Goal: Task Accomplishment & Management: Complete application form

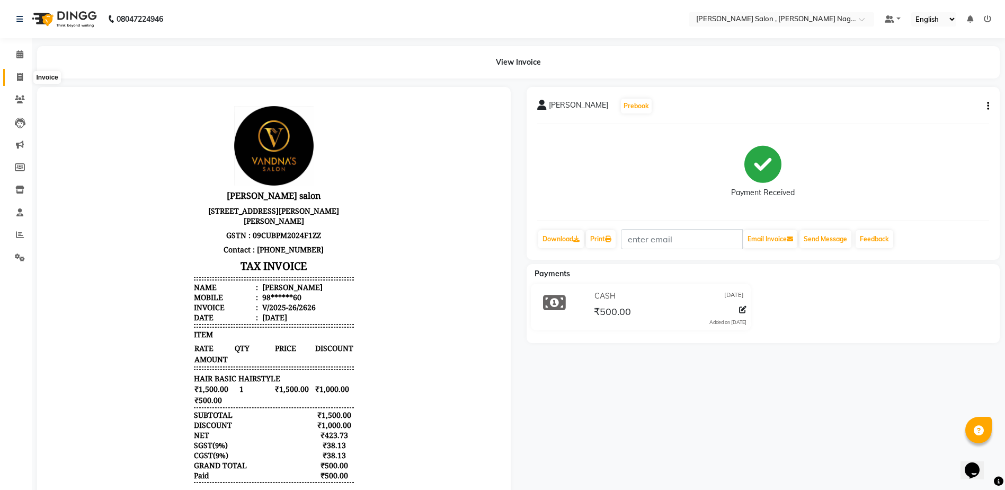
drag, startPoint x: 21, startPoint y: 77, endPoint x: 699, endPoint y: 486, distance: 792.0
click at [21, 77] on icon at bounding box center [20, 77] width 6 height 8
select select "service"
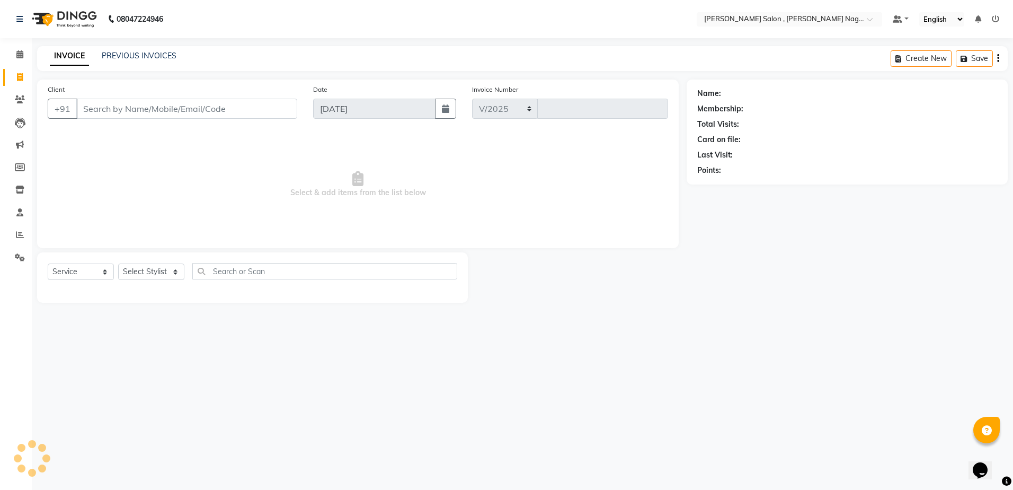
select select "4120"
type input "2627"
click at [97, 109] on input "Client" at bounding box center [186, 109] width 221 height 20
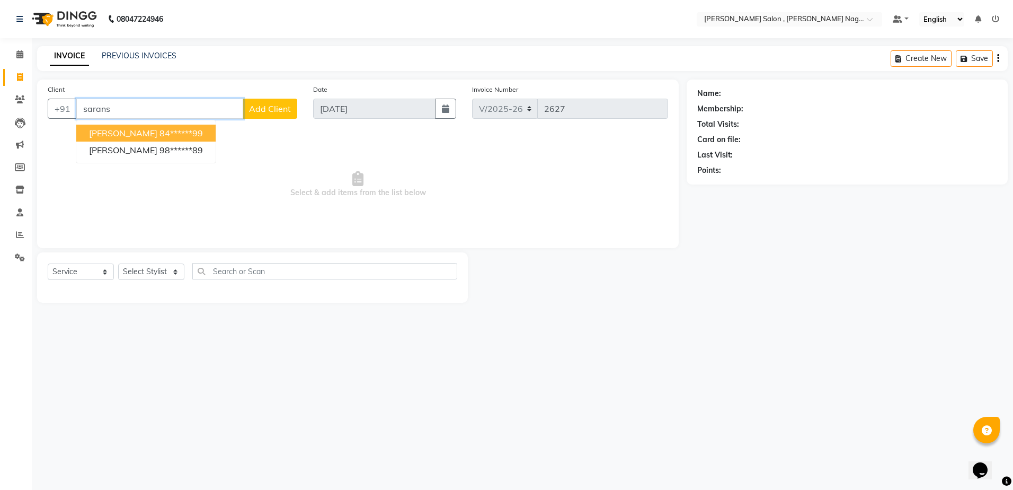
click at [108, 139] on button "[PERSON_NAME] 84******99" at bounding box center [145, 133] width 139 height 17
type input "84******99"
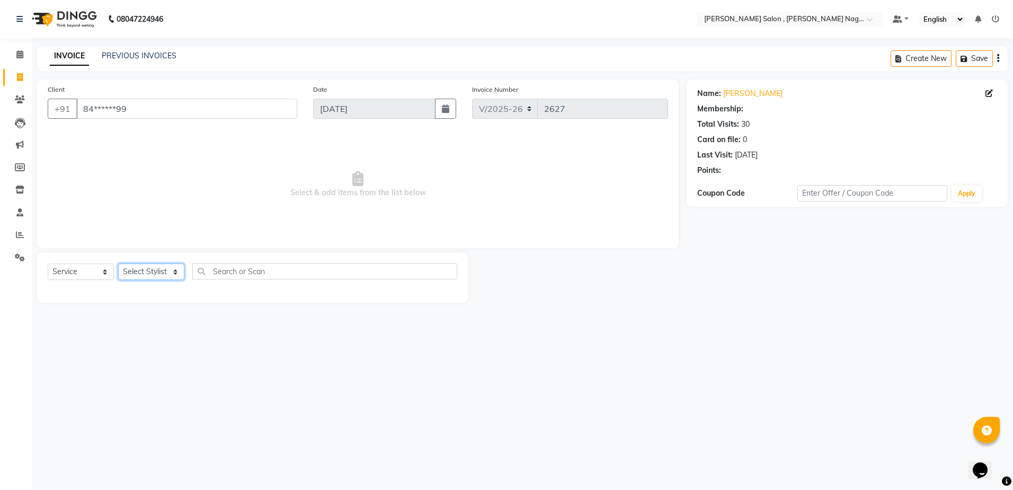
click at [173, 278] on select "Select Stylist [PERSON_NAME] [PERSON_NAME] HARSH isha pal [PERSON_NAME] [PERSON…" at bounding box center [151, 271] width 66 height 16
select select "21939"
click at [118, 263] on select "Select Stylist [PERSON_NAME] [PERSON_NAME] HARSH isha pal [PERSON_NAME] [PERSON…" at bounding box center [151, 271] width 66 height 16
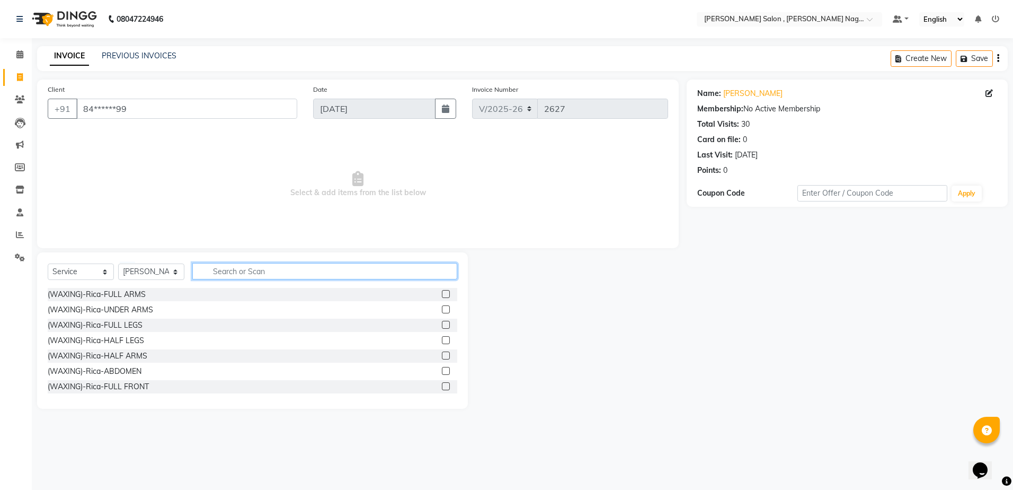
click at [228, 268] on input "text" at bounding box center [324, 271] width 265 height 16
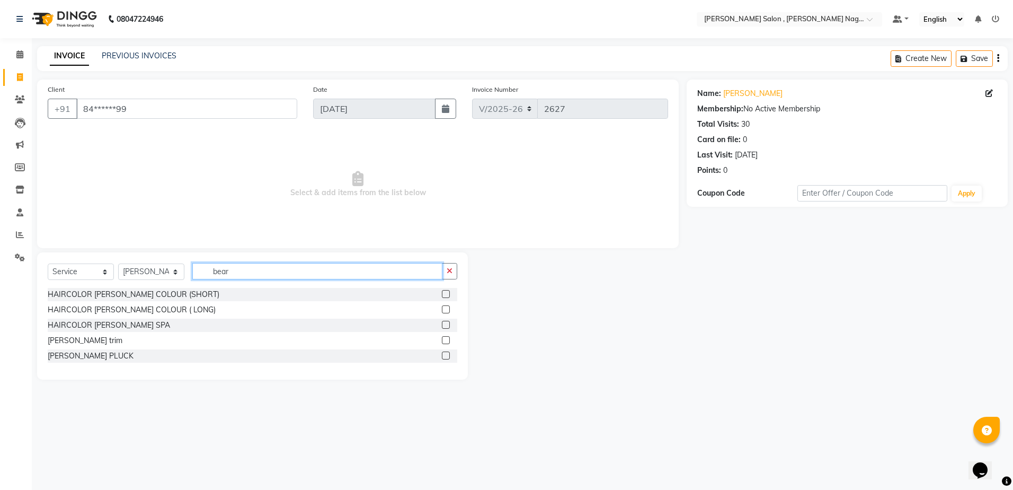
type input "bear"
click at [442, 339] on label at bounding box center [446, 340] width 8 height 8
click at [442, 339] on input "checkbox" at bounding box center [445, 340] width 7 height 7
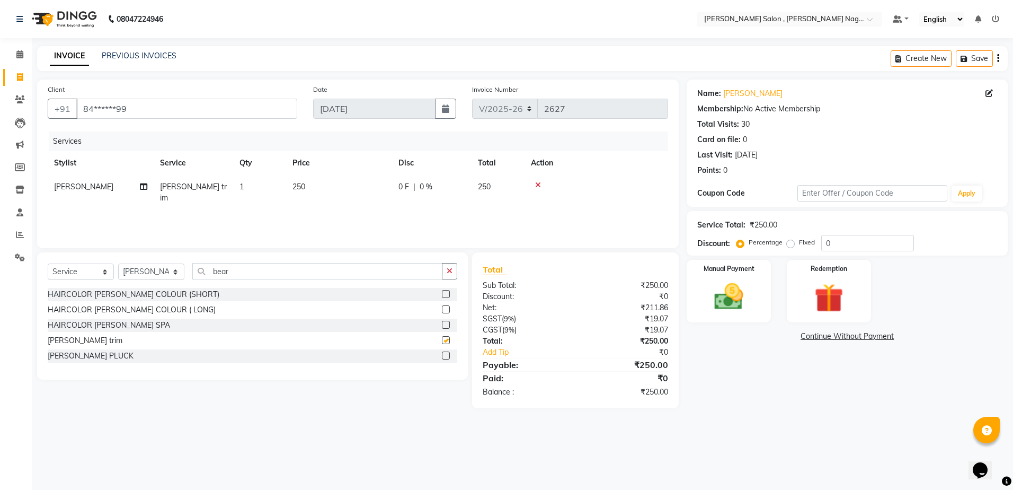
checkbox input "false"
click at [835, 245] on input "0" at bounding box center [867, 243] width 93 height 16
type input "020"
click at [735, 286] on img at bounding box center [728, 296] width 49 height 35
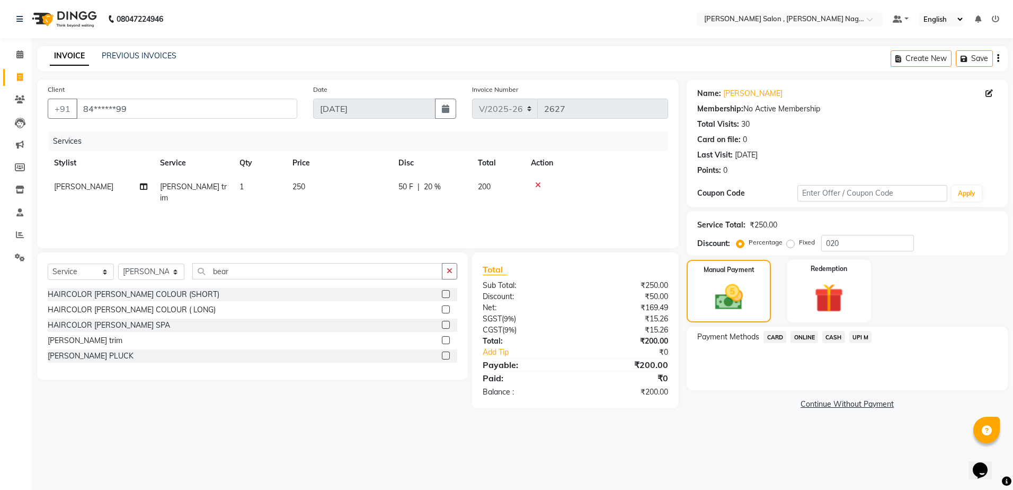
click at [828, 337] on span "CASH" at bounding box center [833, 337] width 23 height 12
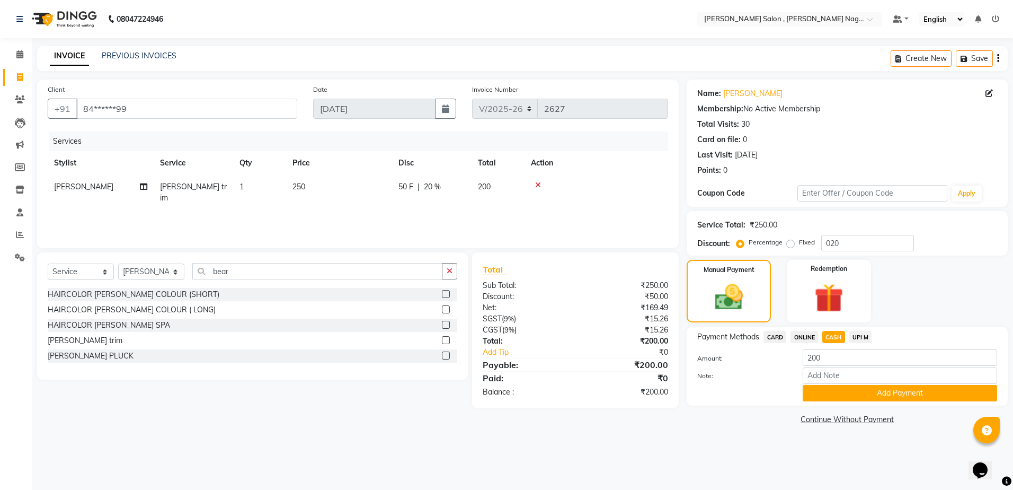
click at [816, 406] on div "Name: [PERSON_NAME] Membership: No Active Membership Total Visits: 30 Card on f…" at bounding box center [851, 253] width 329 height 348
click at [816, 402] on div "Payment Methods CARD ONLINE CASH UPI M Amount: 200 Note: Add Payment" at bounding box center [847, 365] width 321 height 79
click at [809, 395] on button "Add Payment" at bounding box center [900, 393] width 194 height 16
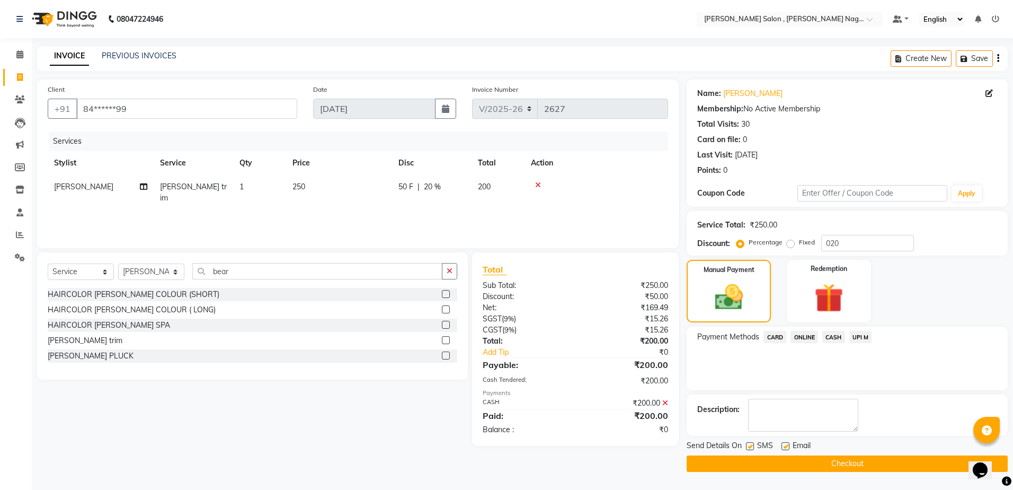
click at [751, 451] on div at bounding box center [749, 447] width 7 height 11
click at [751, 446] on label at bounding box center [750, 446] width 8 height 8
click at [751, 446] on input "checkbox" at bounding box center [749, 446] width 7 height 7
checkbox input "false"
click at [782, 446] on label at bounding box center [785, 446] width 8 height 8
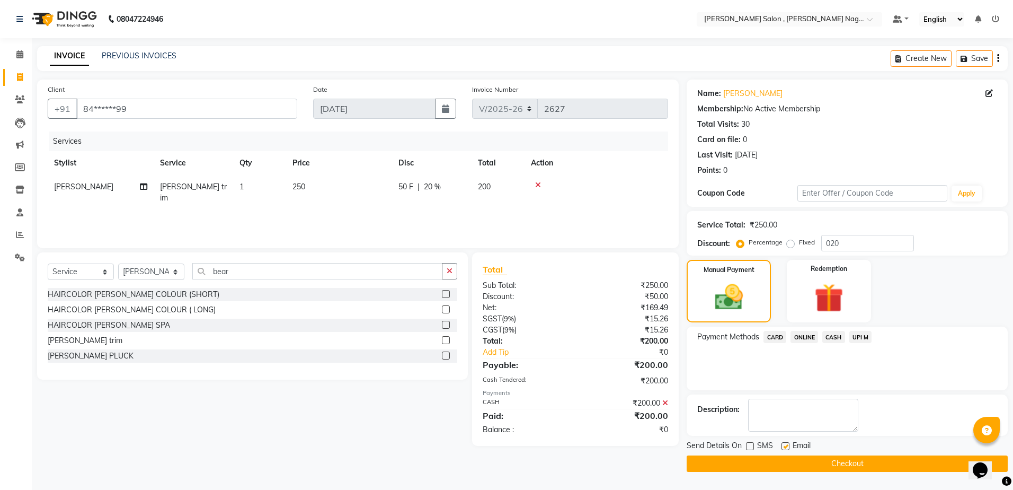
click at [782, 446] on input "checkbox" at bounding box center [784, 446] width 7 height 7
checkbox input "false"
click at [778, 465] on button "Checkout" at bounding box center [847, 463] width 321 height 16
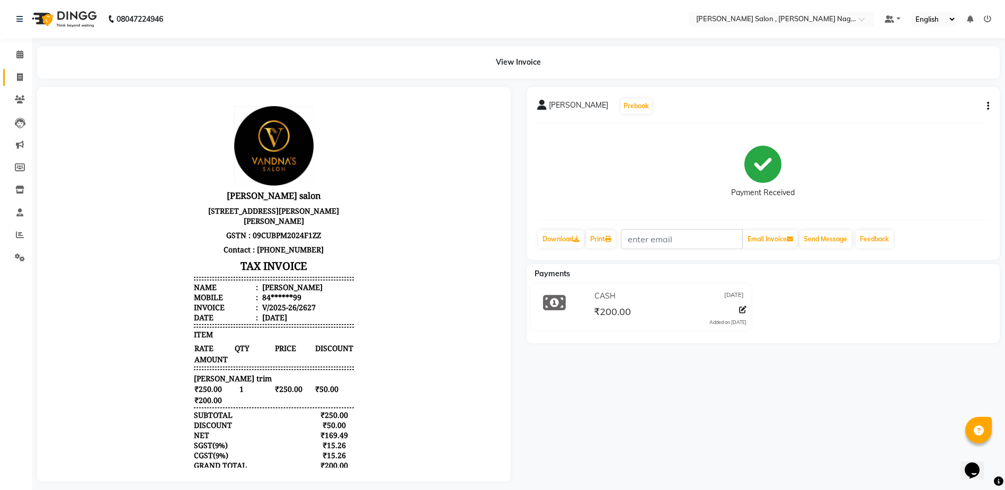
click at [10, 83] on link "Invoice" at bounding box center [15, 77] width 25 height 17
select select "service"
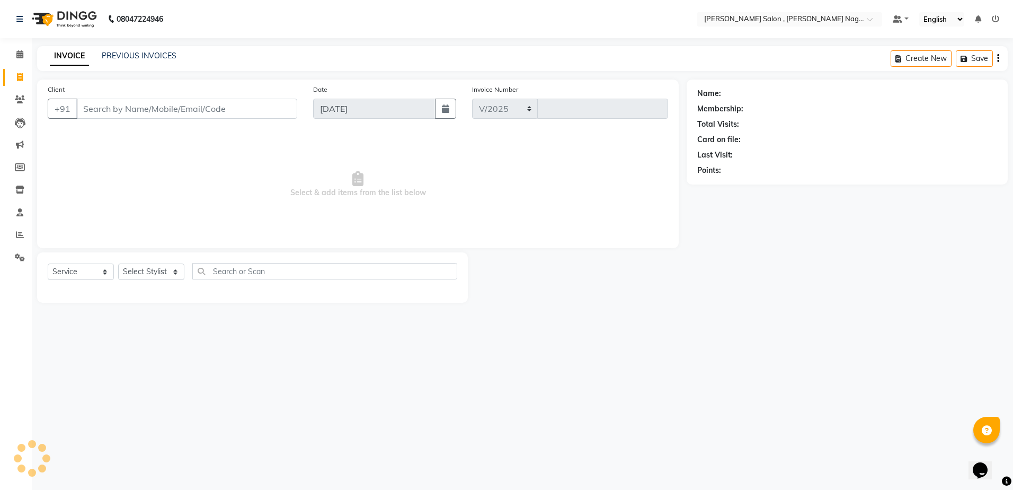
select select "4120"
type input "2628"
type input "8052444434"
click at [247, 117] on button "Add Client" at bounding box center [270, 109] width 55 height 20
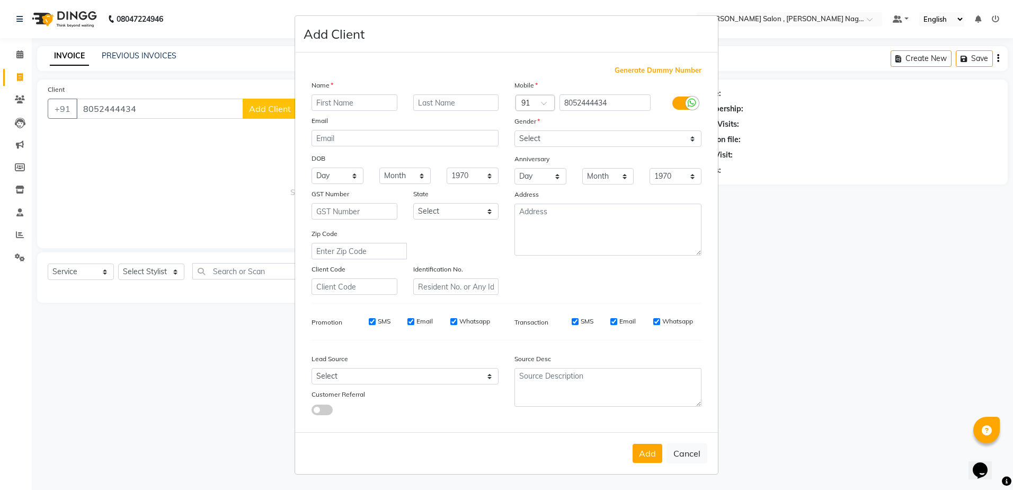
click at [335, 105] on input "text" at bounding box center [355, 102] width 86 height 16
click at [347, 104] on input "text" at bounding box center [355, 102] width 86 height 16
type input "[PERSON_NAME]"
drag, startPoint x: 528, startPoint y: 132, endPoint x: 528, endPoint y: 141, distance: 9.0
click at [528, 132] on select "Select [DEMOGRAPHIC_DATA] [DEMOGRAPHIC_DATA] Other Prefer Not To Say" at bounding box center [607, 138] width 187 height 16
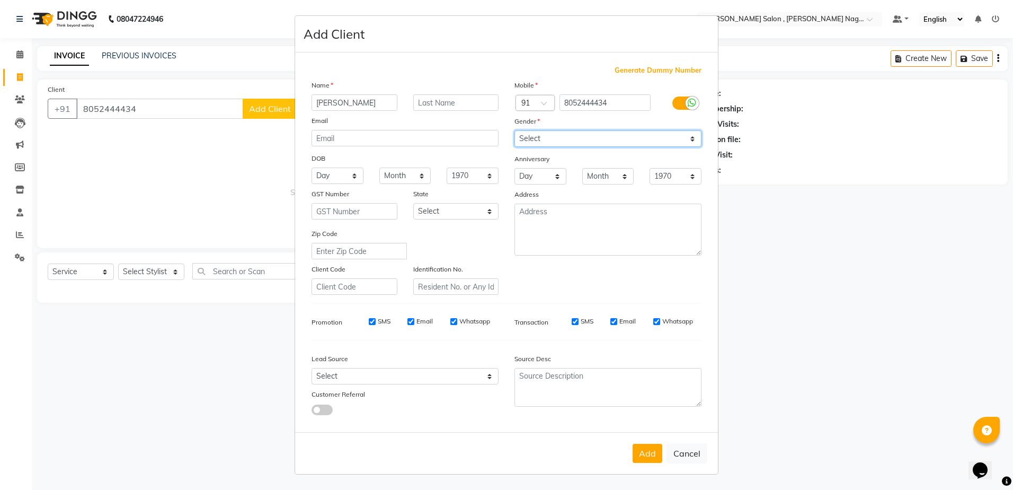
select select "[DEMOGRAPHIC_DATA]"
click at [514, 130] on select "Select [DEMOGRAPHIC_DATA] [DEMOGRAPHIC_DATA] Other Prefer Not To Say" at bounding box center [607, 138] width 187 height 16
click at [658, 457] on button "Add" at bounding box center [648, 452] width 30 height 19
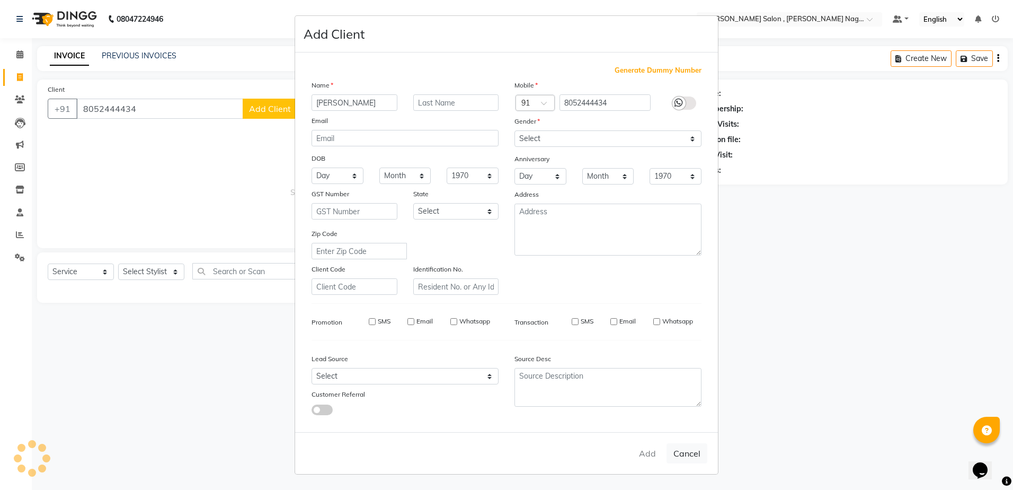
type input "80******34"
select select
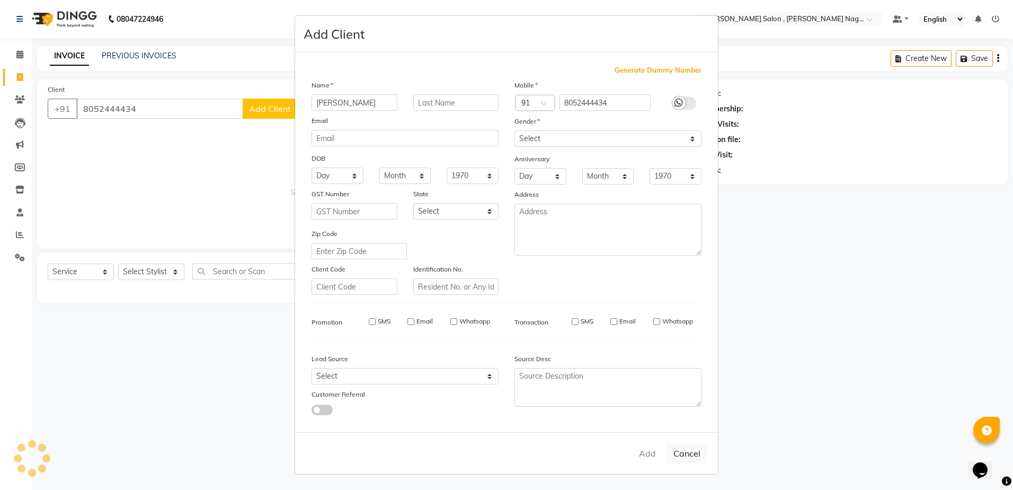
select select
checkbox input "false"
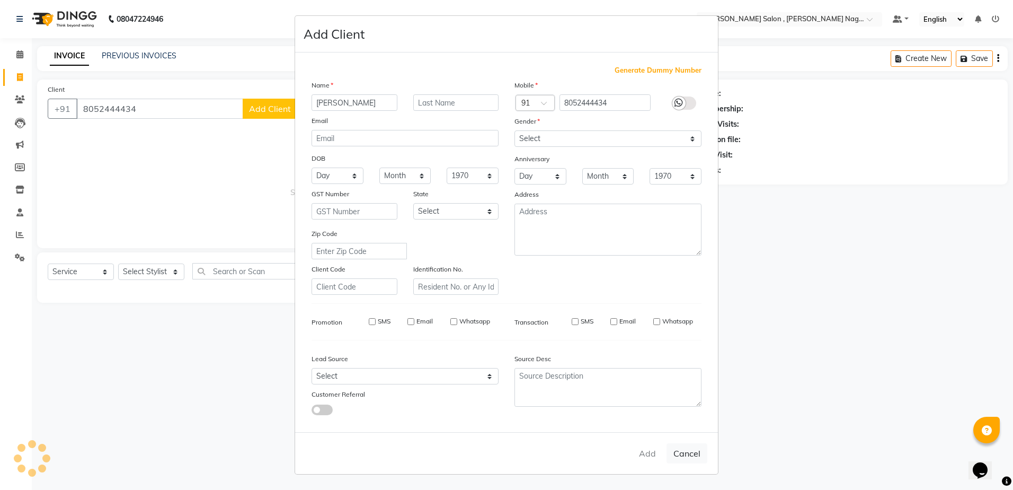
checkbox input "false"
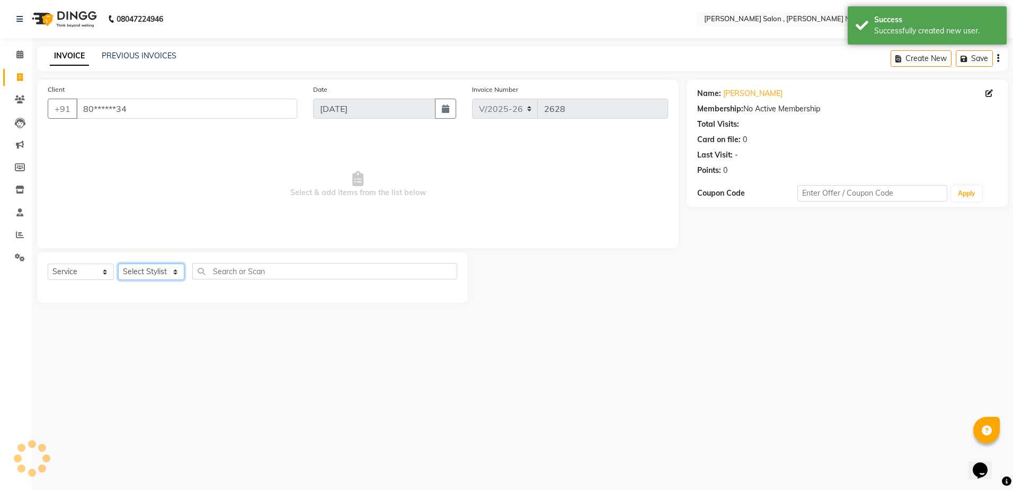
click at [151, 265] on select "Select Stylist [PERSON_NAME] [PERSON_NAME] HARSH isha pal [PERSON_NAME] [PERSON…" at bounding box center [151, 271] width 66 height 16
select select "21728"
click at [118, 263] on select "Select Stylist [PERSON_NAME] [PERSON_NAME] HARSH isha pal [PERSON_NAME] [PERSON…" at bounding box center [151, 271] width 66 height 16
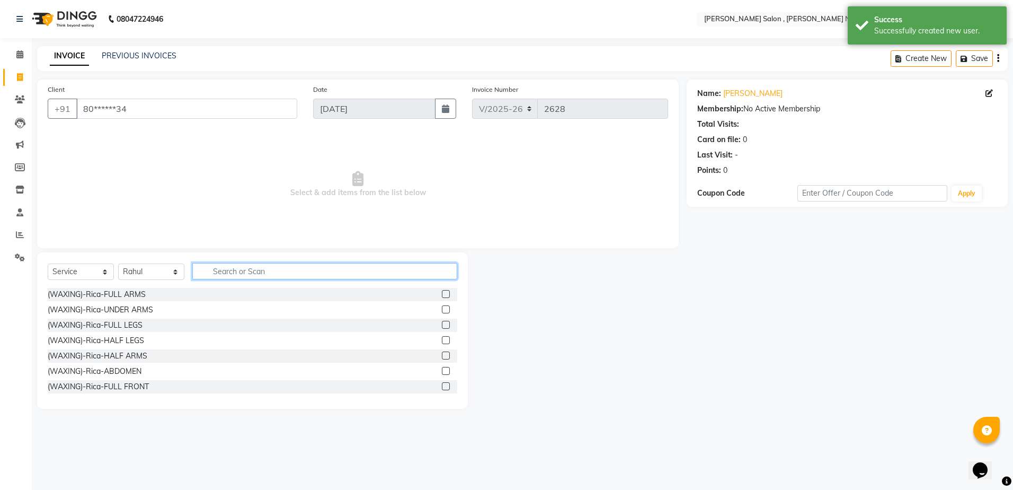
click at [218, 272] on input "text" at bounding box center [324, 271] width 265 height 16
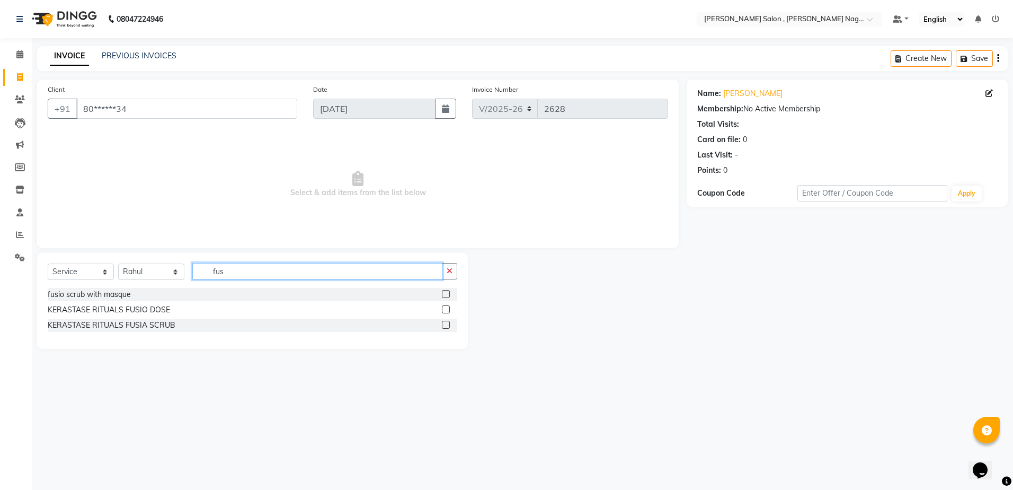
type input "fus"
click at [449, 294] on label at bounding box center [446, 294] width 8 height 8
click at [449, 294] on input "checkbox" at bounding box center [445, 294] width 7 height 7
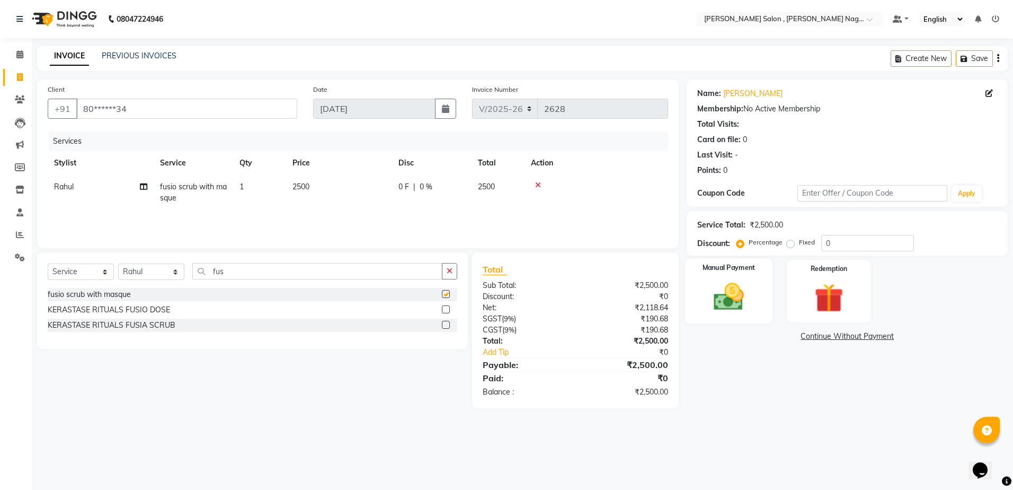
checkbox input "false"
click at [752, 297] on img at bounding box center [728, 296] width 49 height 35
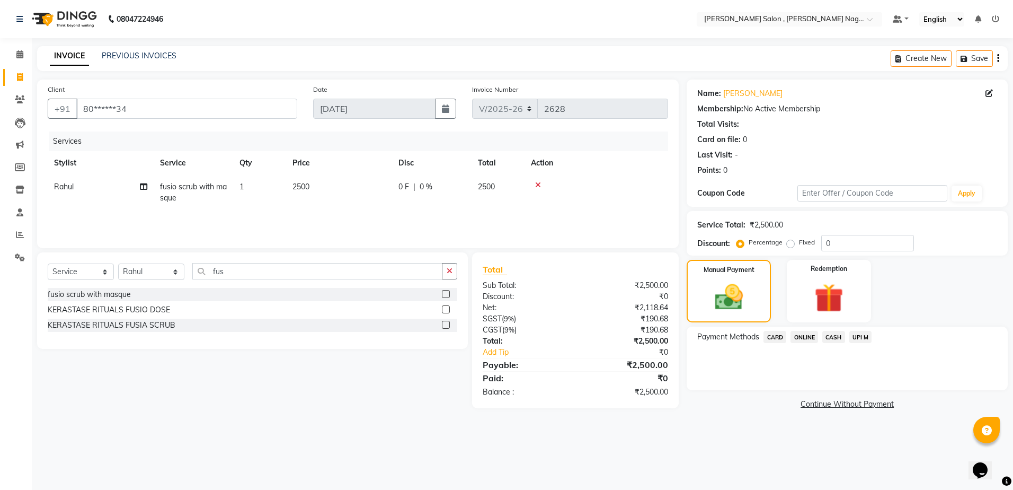
click at [832, 336] on span "CASH" at bounding box center [833, 337] width 23 height 12
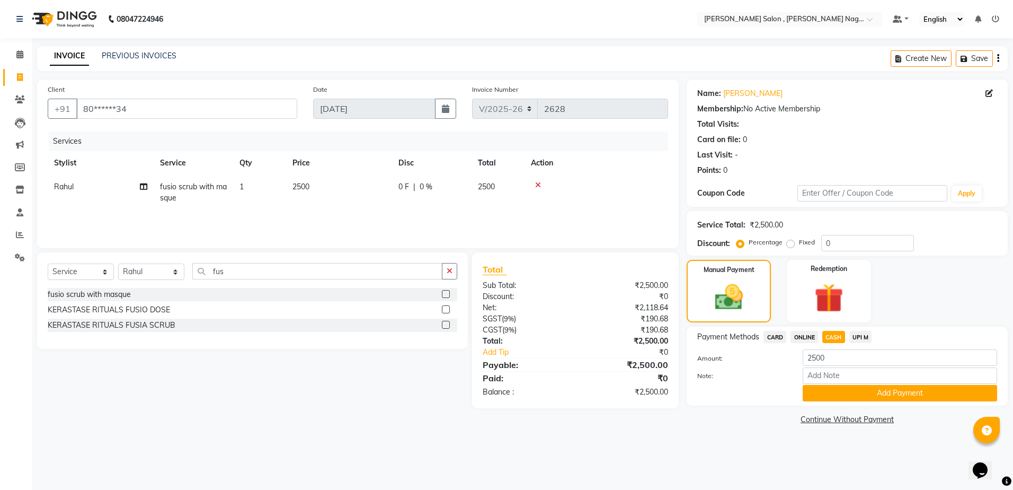
click at [793, 333] on span "ONLINE" at bounding box center [804, 337] width 28 height 12
click at [806, 335] on span "ONLINE" at bounding box center [804, 337] width 28 height 12
click at [829, 399] on button "Add Payment" at bounding box center [900, 393] width 194 height 16
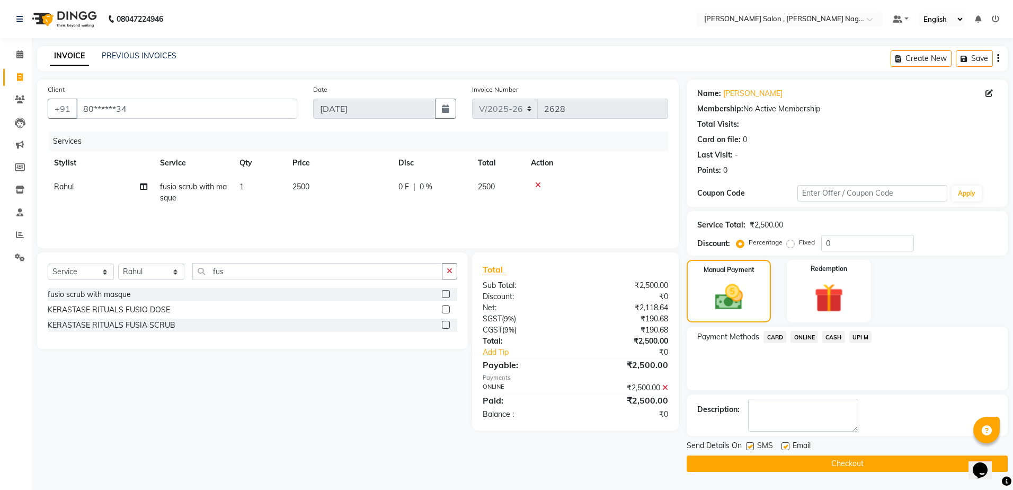
click at [750, 446] on label at bounding box center [750, 446] width 8 height 8
click at [750, 446] on input "checkbox" at bounding box center [749, 446] width 7 height 7
checkbox input "false"
click at [781, 441] on div "Email" at bounding box center [800, 446] width 38 height 13
click at [787, 451] on div at bounding box center [784, 447] width 7 height 11
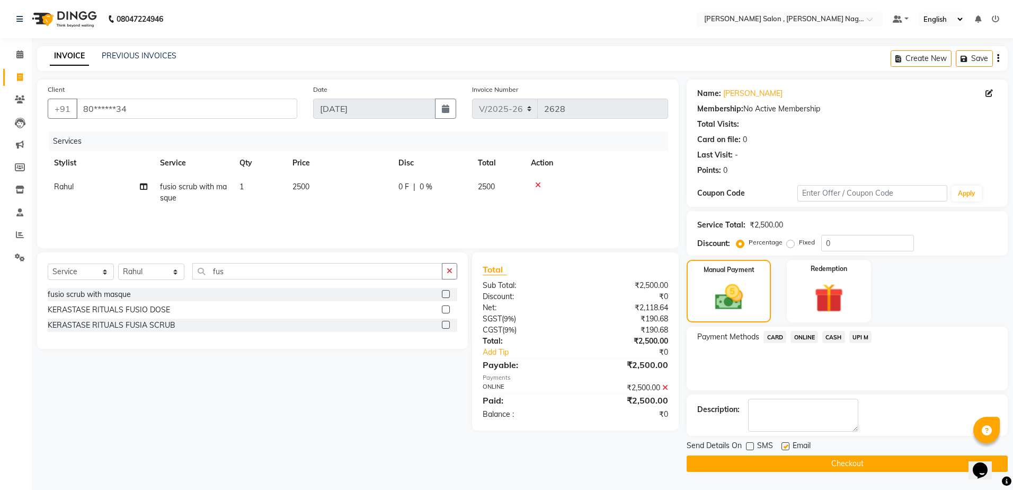
click at [785, 445] on label at bounding box center [785, 446] width 8 height 8
click at [785, 445] on input "checkbox" at bounding box center [784, 446] width 7 height 7
checkbox input "false"
click at [776, 464] on button "Checkout" at bounding box center [847, 463] width 321 height 16
